Goal: Task Accomplishment & Management: Use online tool/utility

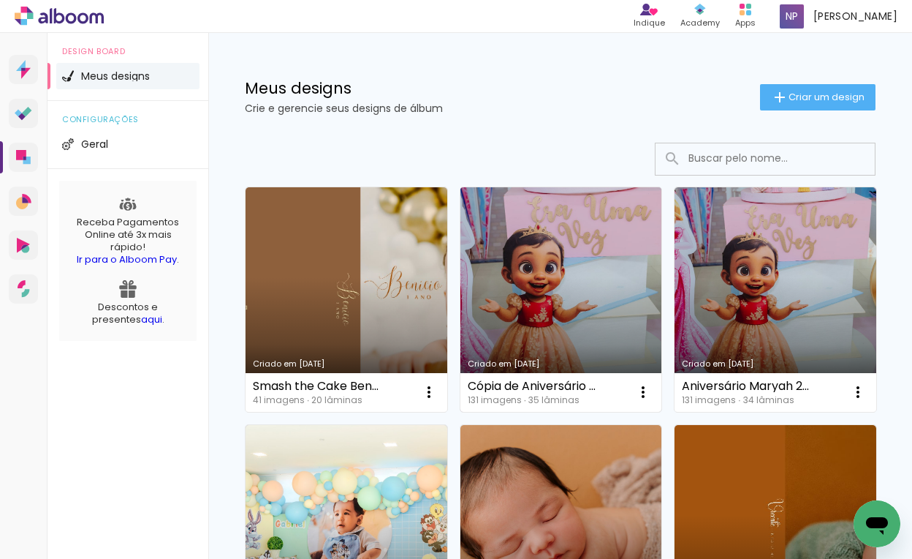
click at [542, 289] on link "Criado em [DATE]" at bounding box center [562, 299] width 202 height 224
